Goal: Task Accomplishment & Management: Use online tool/utility

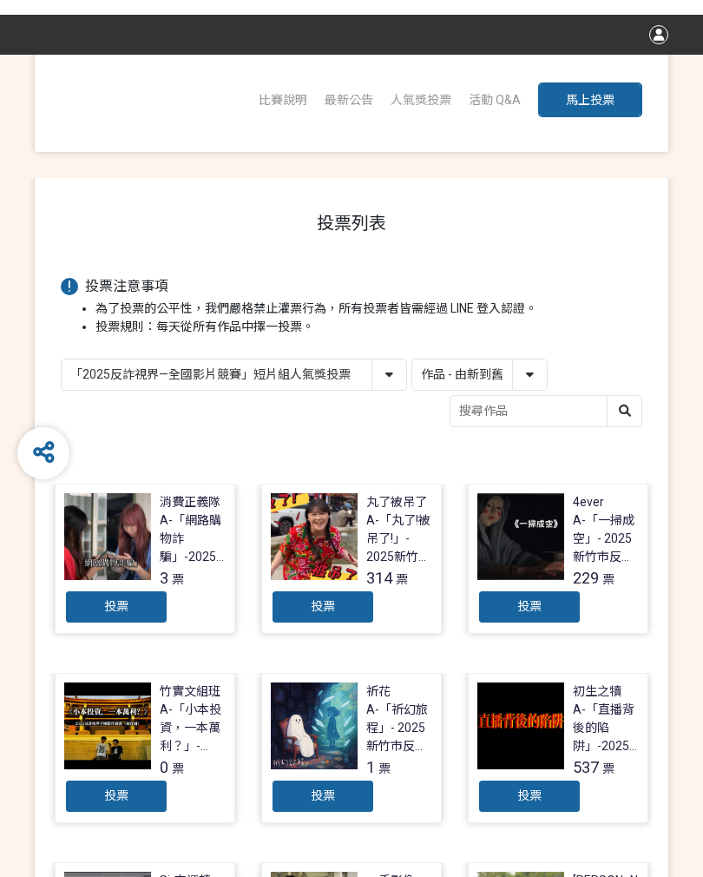
scroll to position [72, 0]
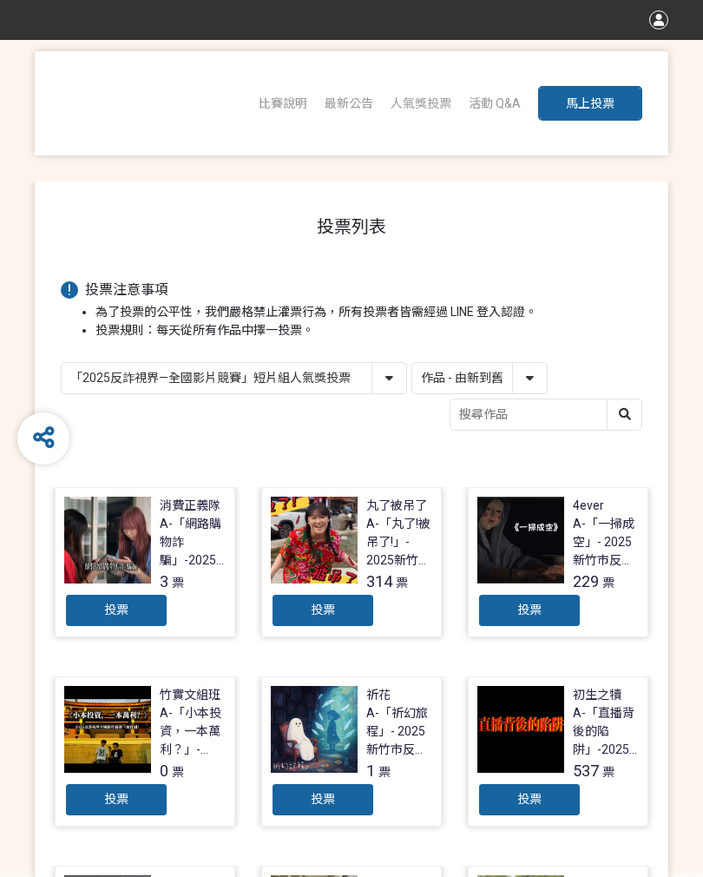
click at [535, 420] on input "search" at bounding box center [546, 414] width 191 height 30
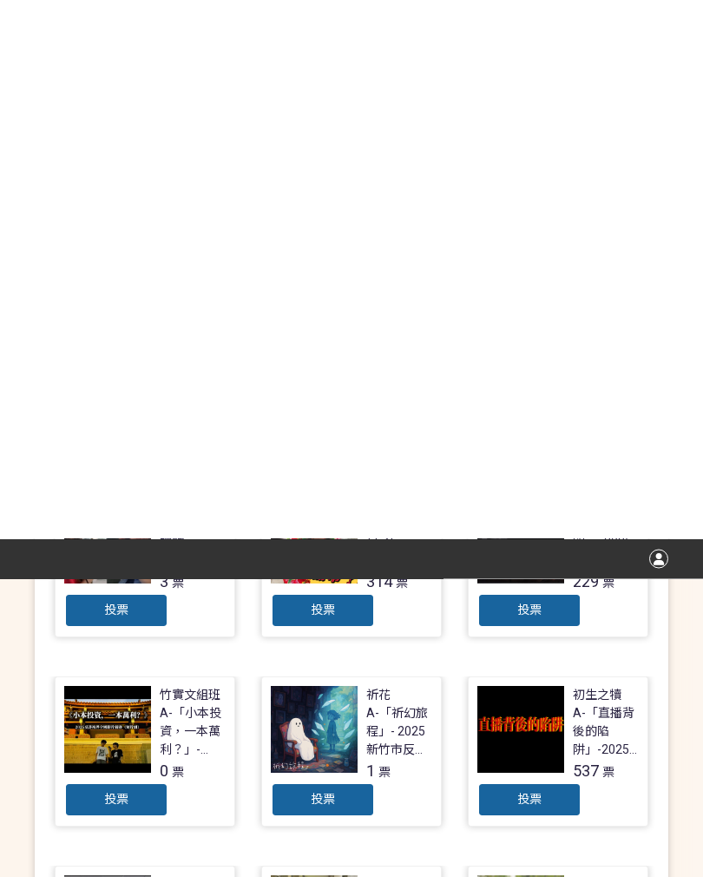
scroll to position [684, 0]
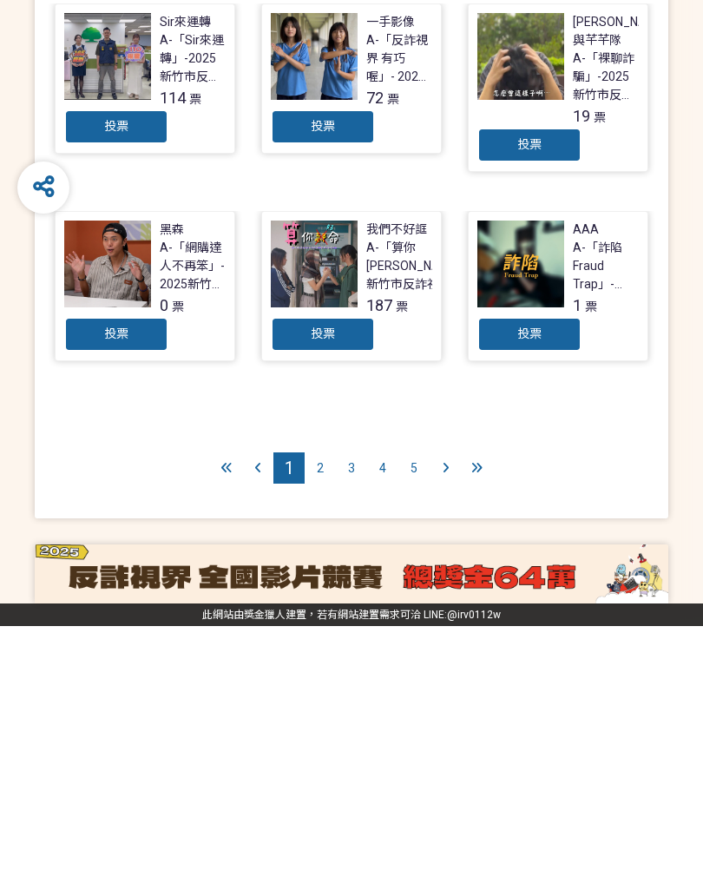
click at [319, 712] on span "2" at bounding box center [320, 719] width 7 height 14
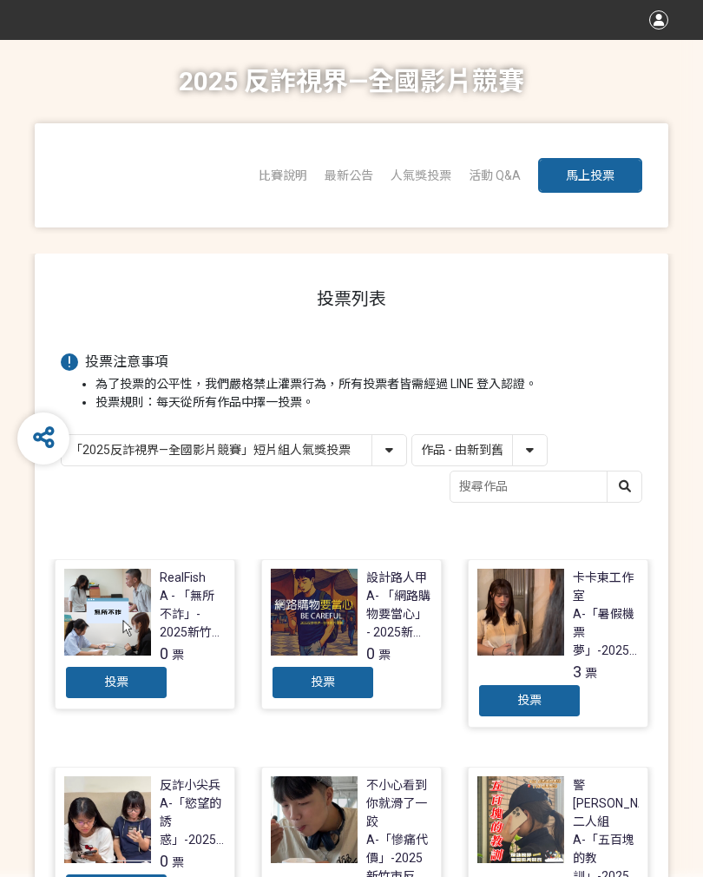
click at [135, 437] on select "「2025反詐視界—全國影片競賽」短影音組人氣獎投票 「2025反詐視界—全國影片競賽」短片組人氣獎投票" at bounding box center [234, 450] width 345 height 30
click at [371, 447] on select "「2025反詐視界—全國影片競賽」短影音組人氣獎投票 「2025反詐視界—全國影片競賽」短片組人氣獎投票" at bounding box center [234, 450] width 345 height 30
select select "13147"
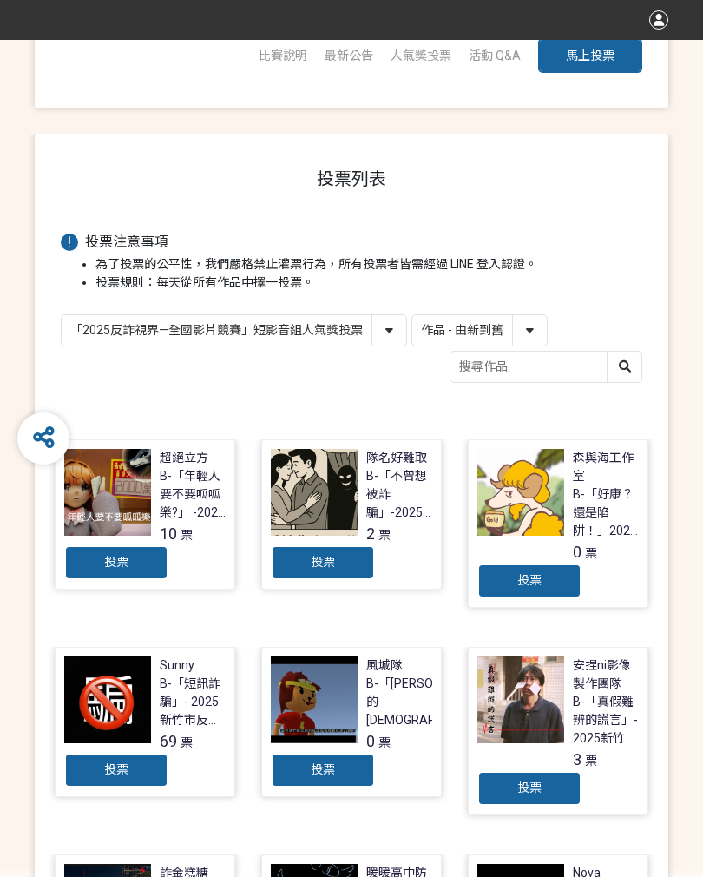
scroll to position [96, 0]
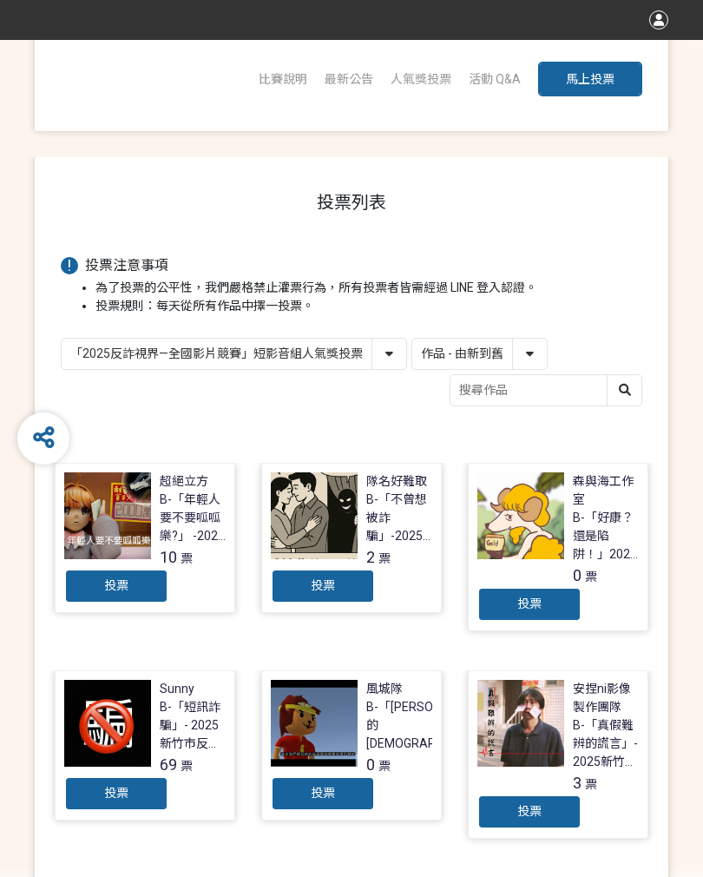
click at [528, 341] on select "作品 - 由新到舊 作品 - 由舊到新 票數 - 由多到少 票數 - 由少到多" at bounding box center [479, 354] width 135 height 30
select select "vote"
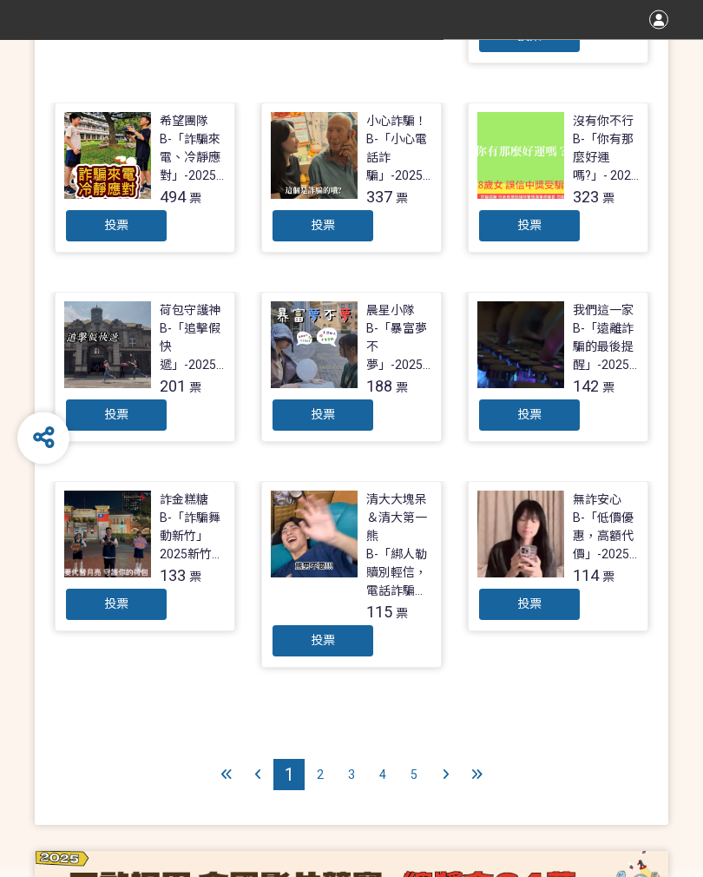
scroll to position [694, 0]
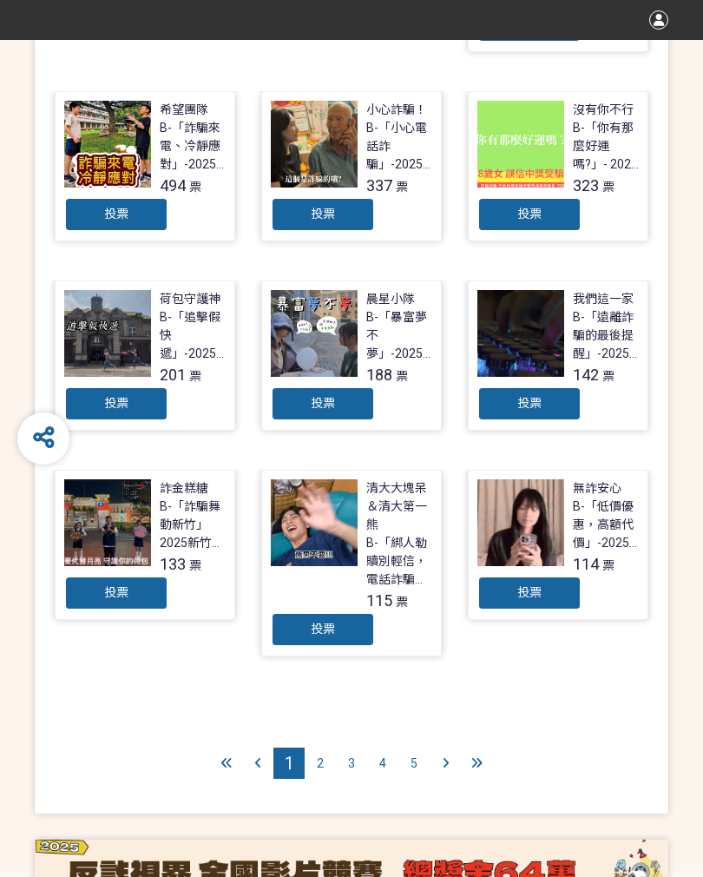
click at [319, 756] on span "2" at bounding box center [320, 763] width 7 height 14
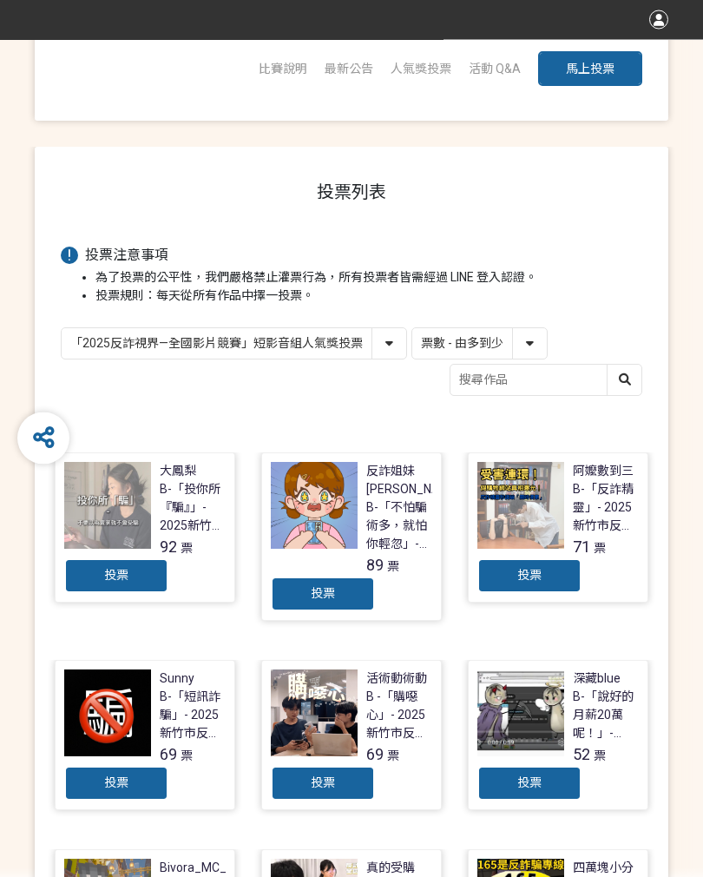
scroll to position [109, 0]
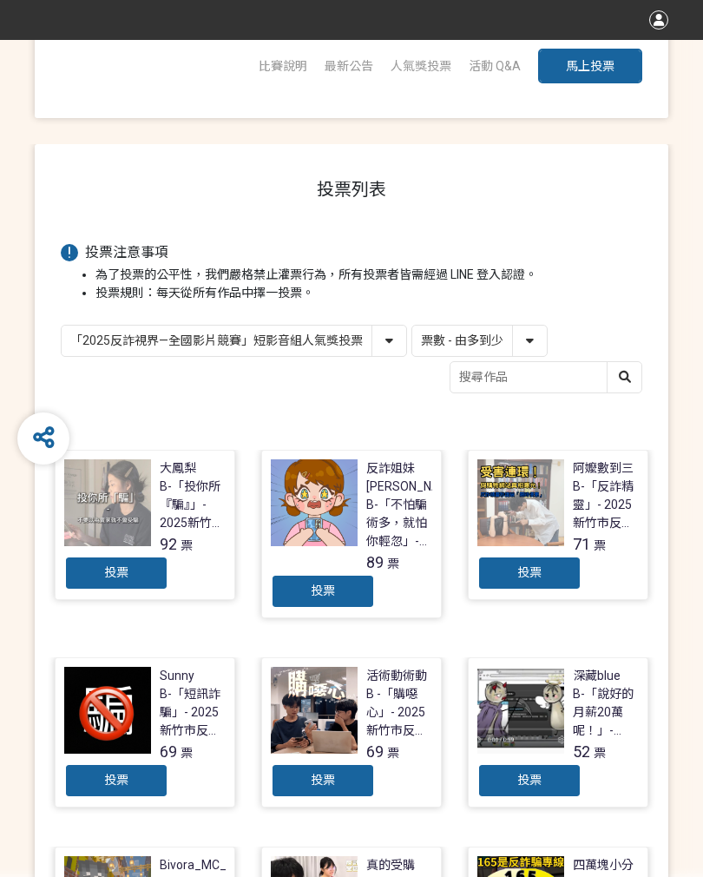
click at [531, 770] on div "投票" at bounding box center [529, 780] width 104 height 35
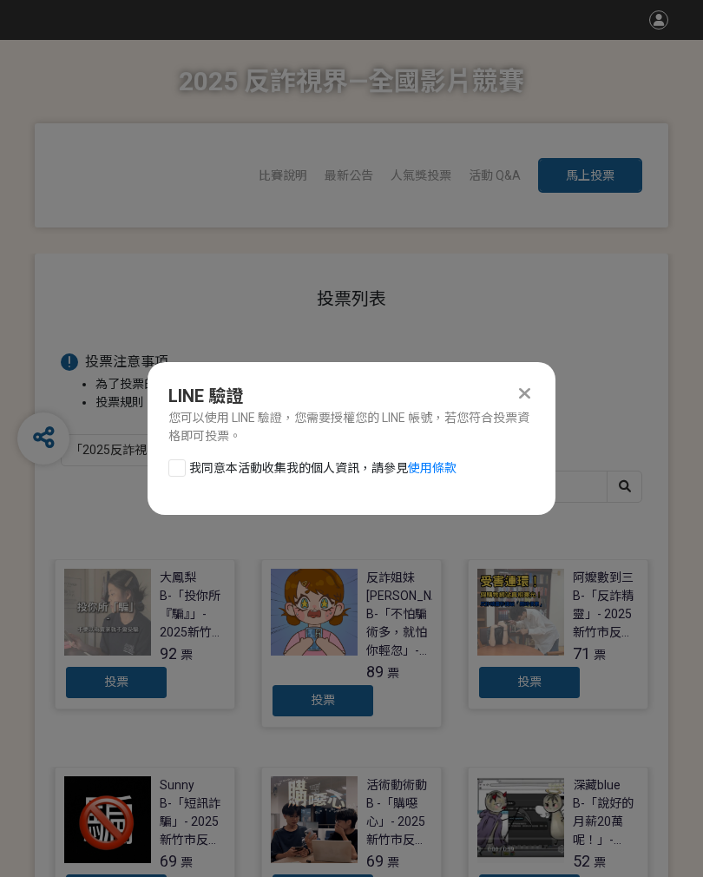
scroll to position [0, 0]
click at [181, 459] on div at bounding box center [176, 467] width 17 height 17
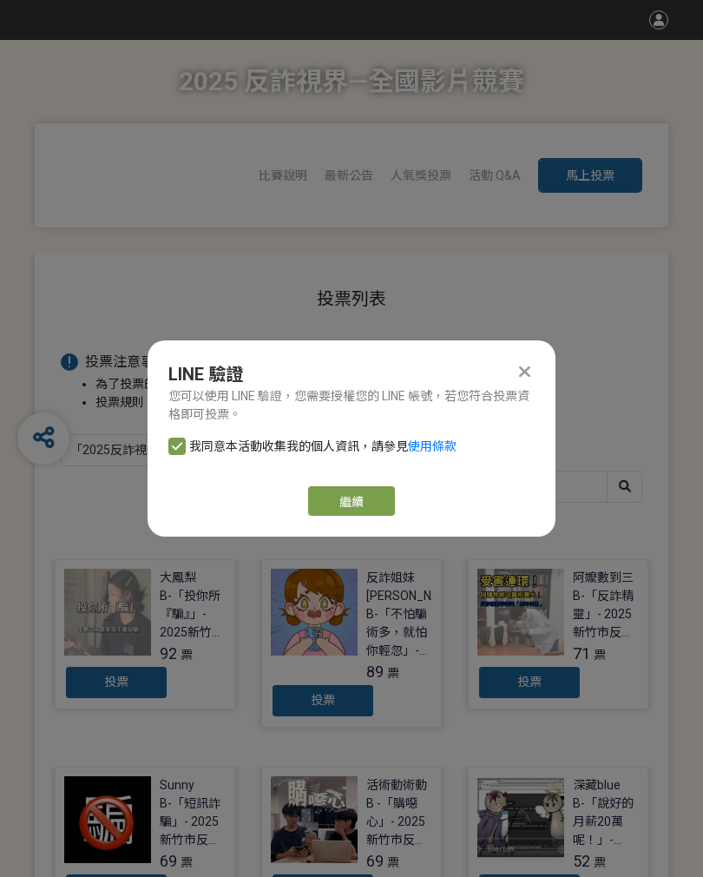
checkbox input "true"
click at [349, 503] on link "繼續" at bounding box center [351, 501] width 87 height 30
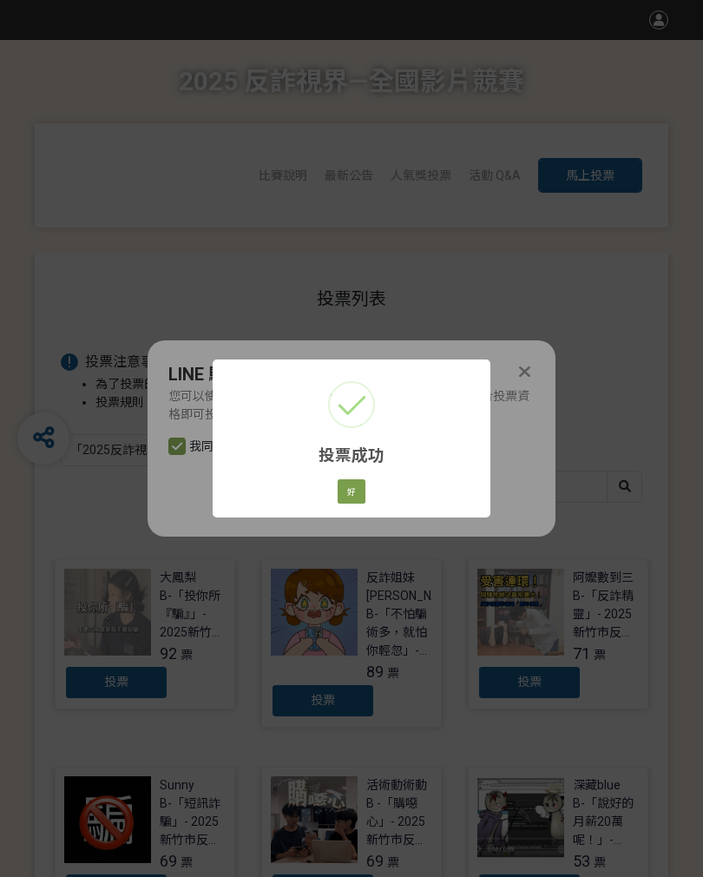
click at [354, 489] on button "好" at bounding box center [352, 491] width 28 height 24
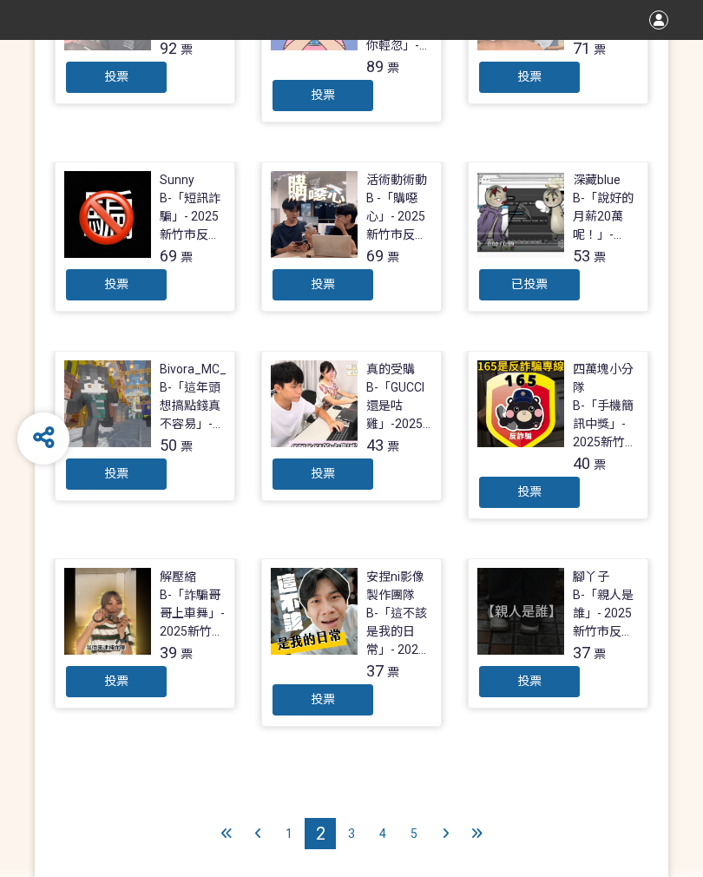
scroll to position [675, 0]
